Goal: Task Accomplishment & Management: Manage account settings

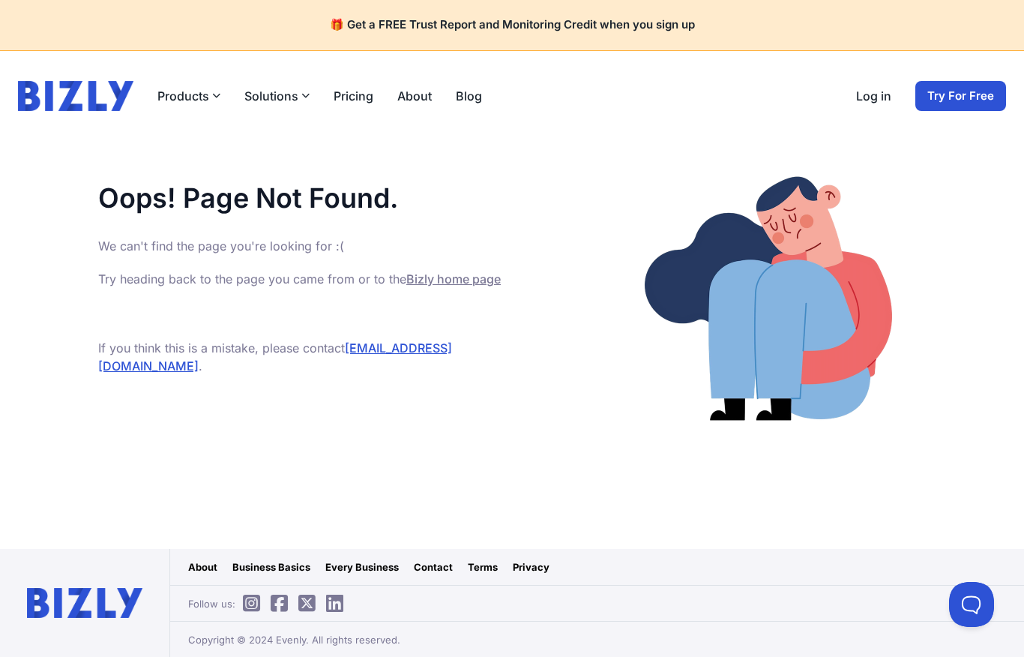
click at [887, 87] on link "Log in" at bounding box center [873, 96] width 35 height 18
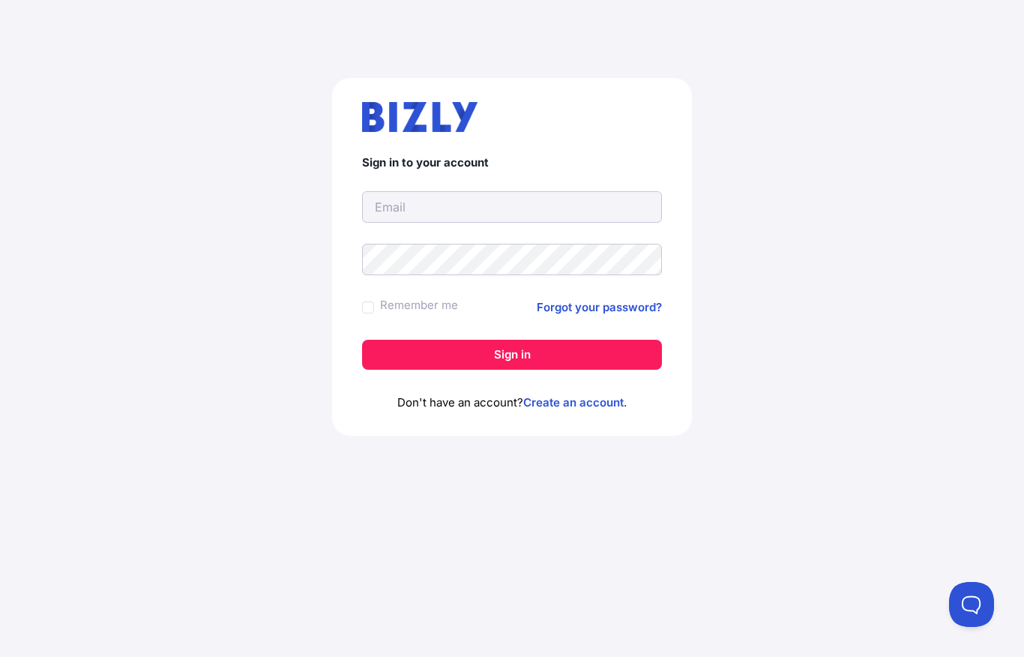
click at [535, 201] on input "text" at bounding box center [512, 206] width 300 height 31
type input "noah.abdo@outlook.com"
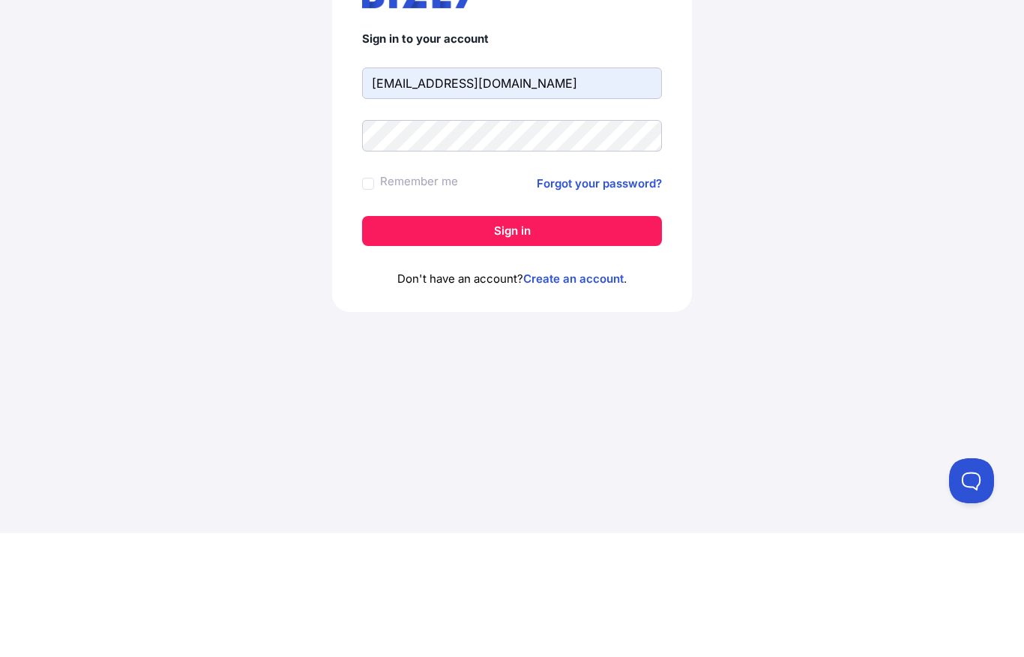
click at [561, 340] on button "Sign in" at bounding box center [512, 355] width 300 height 30
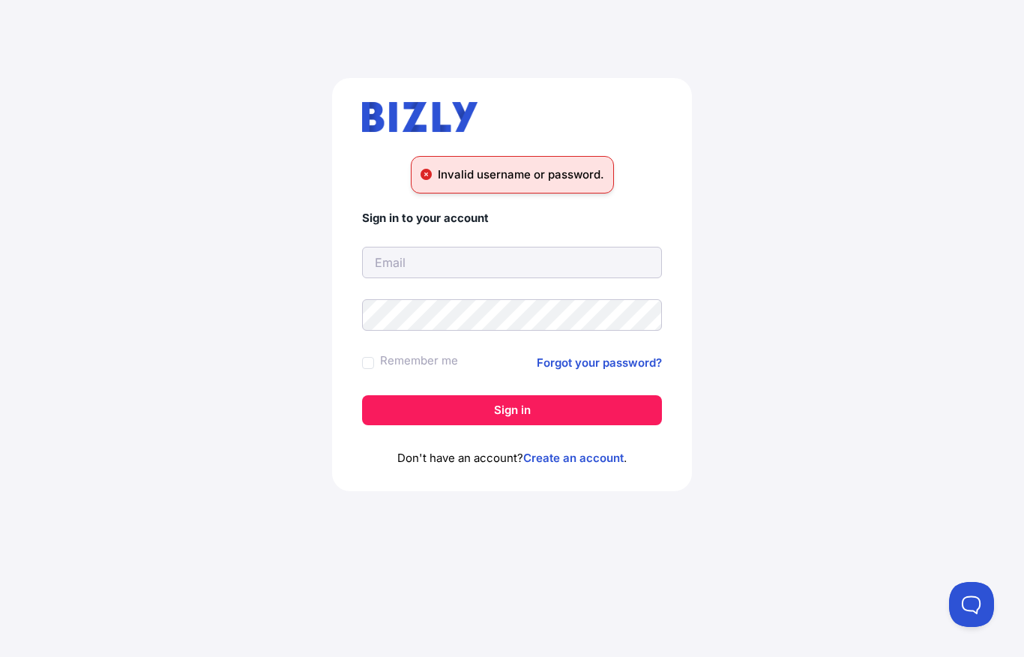
click at [484, 272] on input "text" at bounding box center [512, 262] width 300 height 31
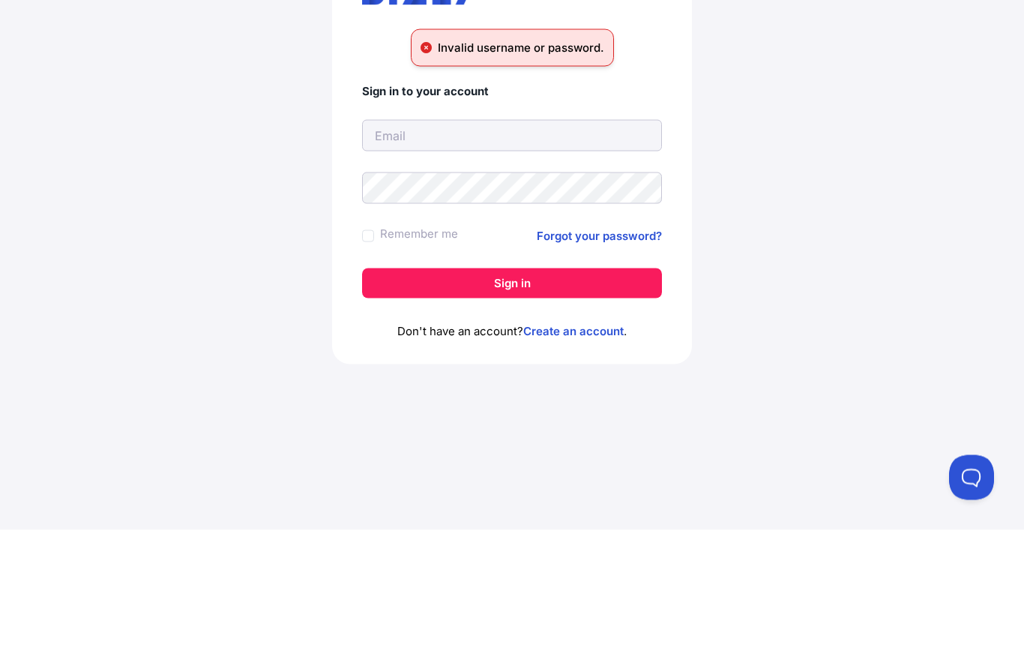
scroll to position [19, 0]
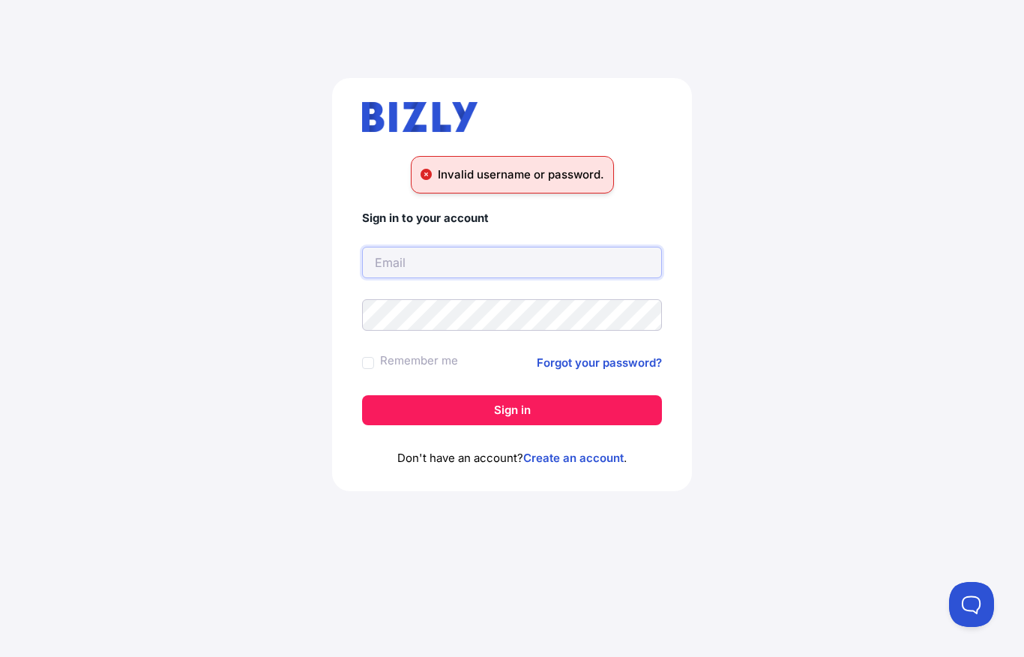
type input "abdo"
